Goal: Information Seeking & Learning: Check status

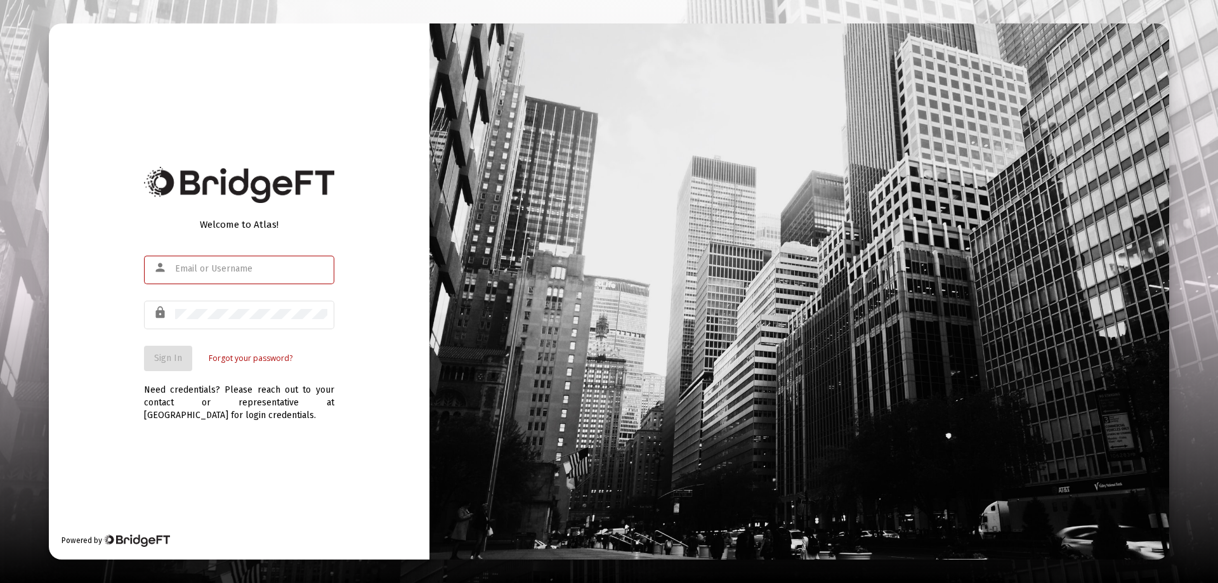
type input "[EMAIL_ADDRESS][DOMAIN_NAME]"
drag, startPoint x: 107, startPoint y: 367, endPoint x: 173, endPoint y: 350, distance: 68.0
click at [115, 364] on div "Welcome to Atlas! person [EMAIL_ADDRESS][DOMAIN_NAME] lock Sign In Forgot your …" at bounding box center [239, 291] width 381 height 536
click at [174, 350] on button "Sign In" at bounding box center [168, 358] width 48 height 25
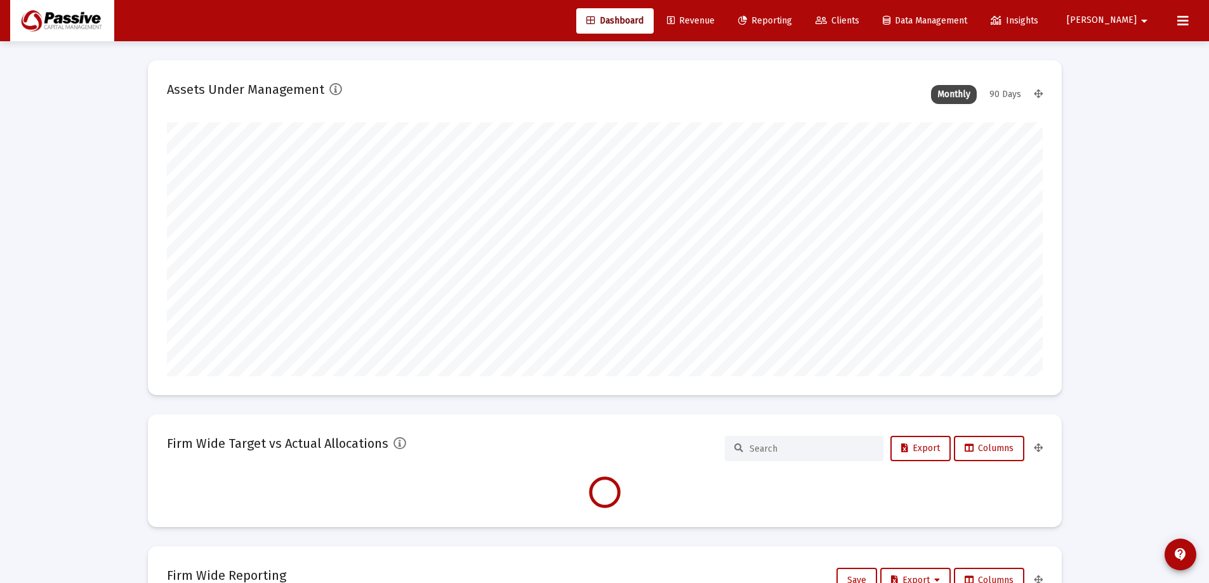
scroll to position [254, 471]
click at [792, 21] on span "Reporting" at bounding box center [765, 20] width 54 height 11
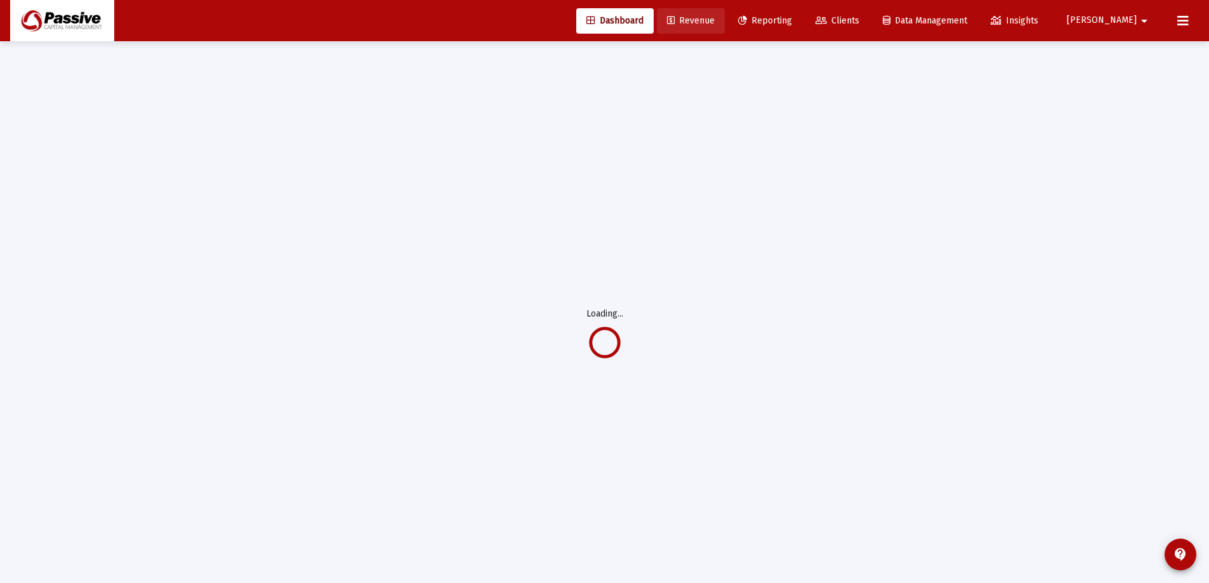
click at [714, 21] on span "Revenue" at bounding box center [691, 20] width 48 height 11
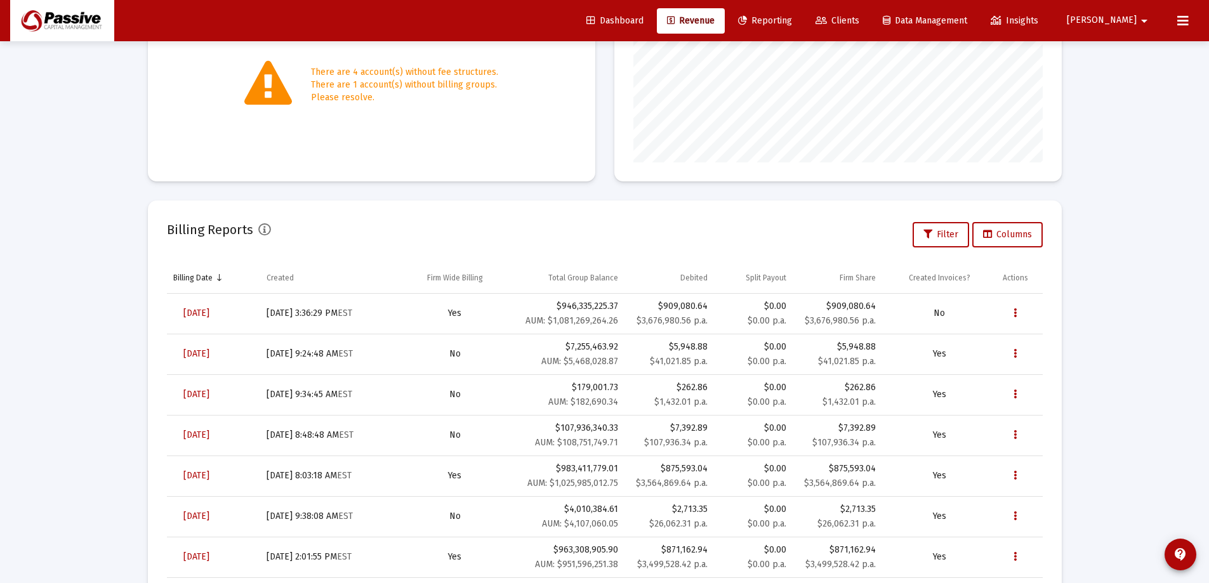
scroll to position [254, 409]
click at [209, 312] on span "[DATE]" at bounding box center [196, 313] width 26 height 11
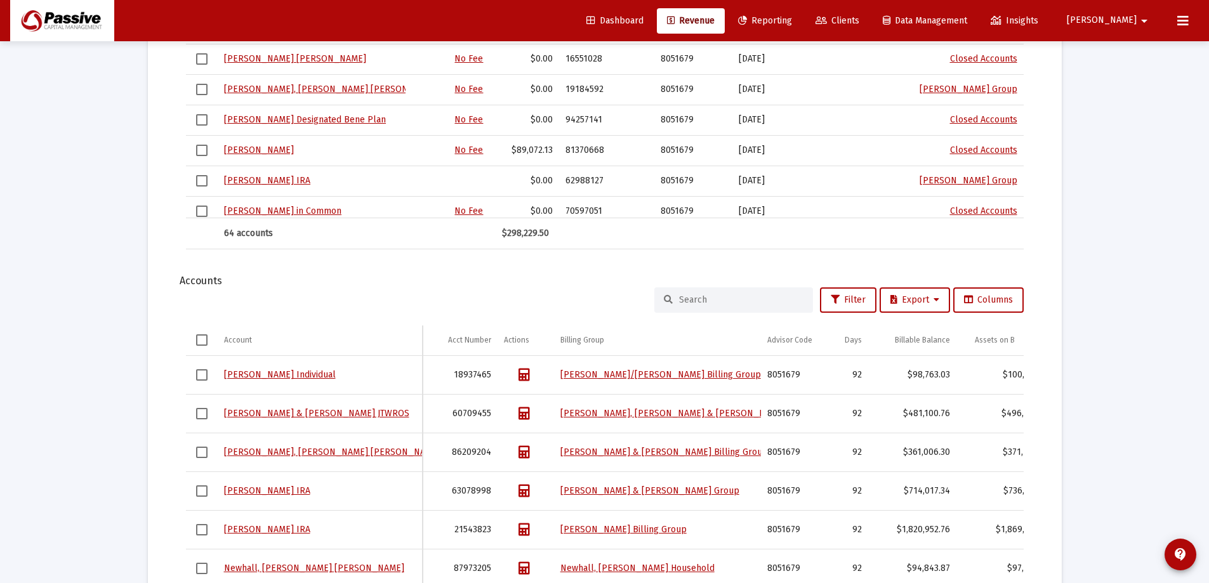
scroll to position [1247, 0]
click at [793, 299] on input at bounding box center [741, 298] width 124 height 11
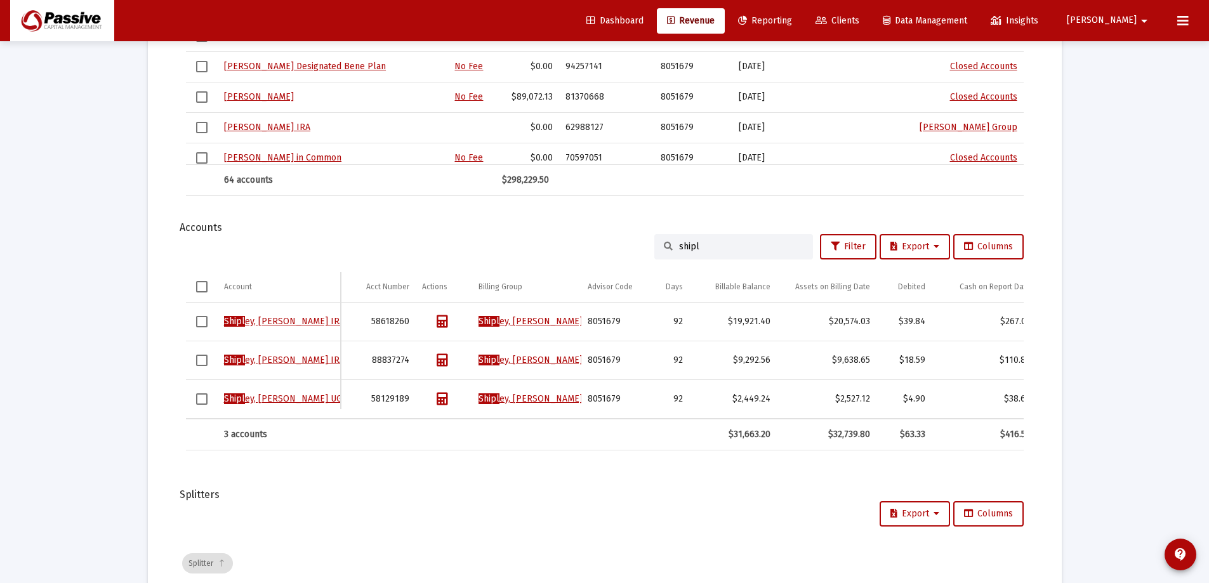
scroll to position [1310, 0]
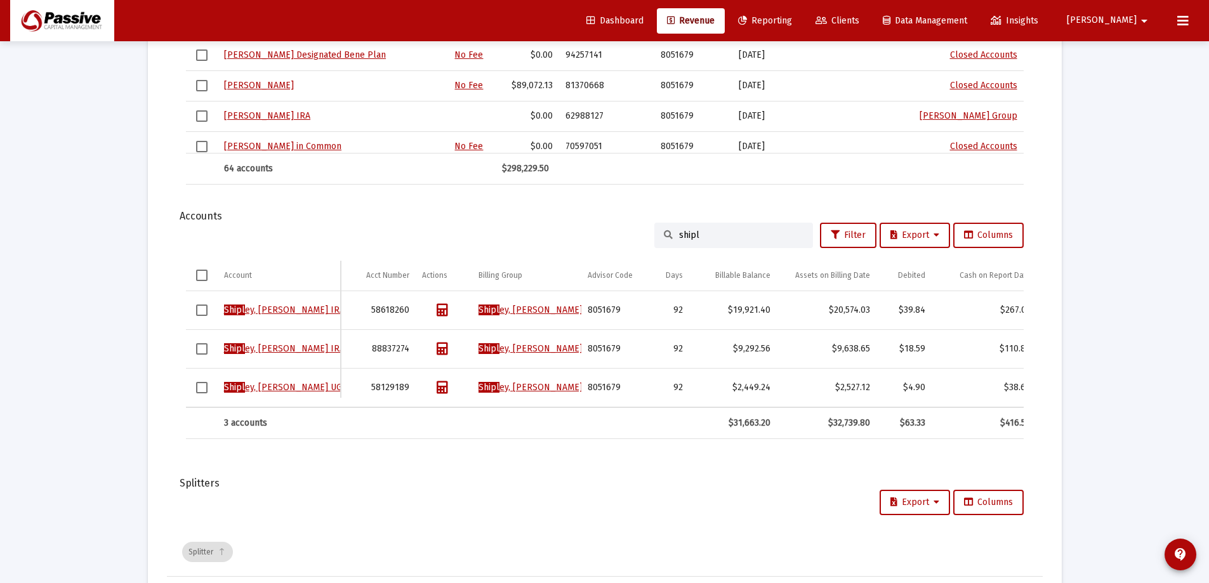
type input "shipl"
